Goal: Entertainment & Leisure: Consume media (video, audio)

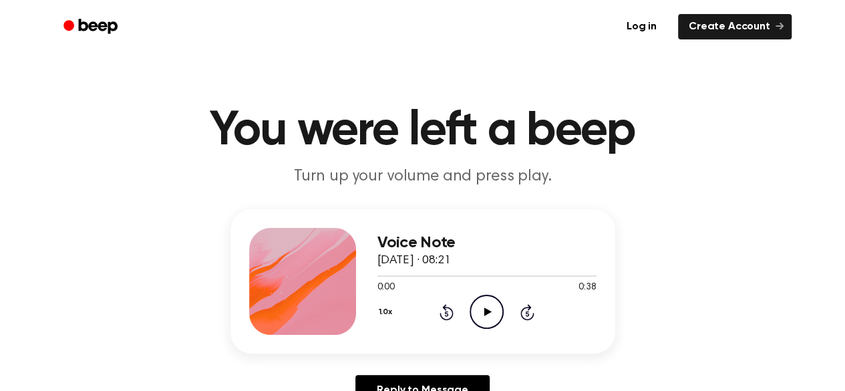
click at [491, 300] on icon "Play Audio" at bounding box center [487, 312] width 34 height 34
click at [484, 320] on icon "Play Audio" at bounding box center [487, 312] width 34 height 34
